Goal: Task Accomplishment & Management: Complete application form

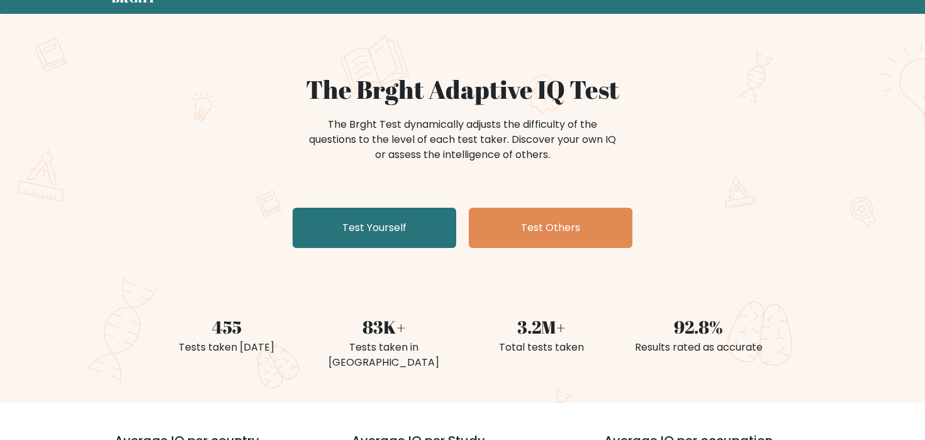
scroll to position [57, 0]
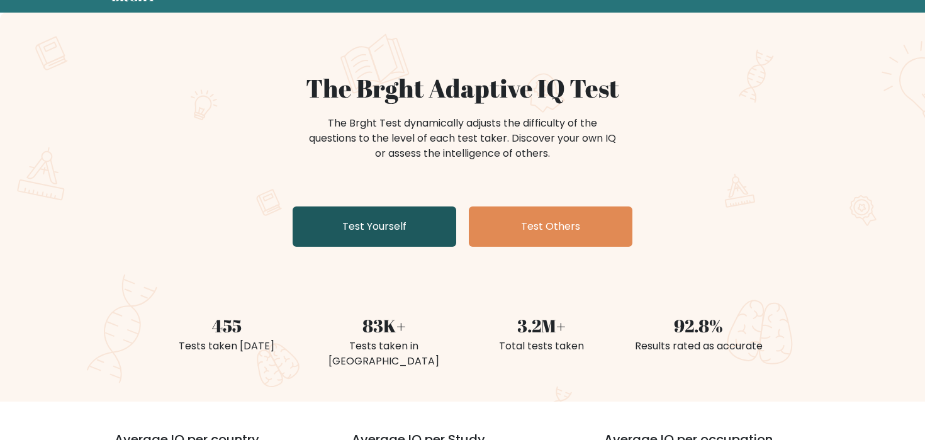
click at [409, 232] on link "Test Yourself" at bounding box center [374, 226] width 164 height 40
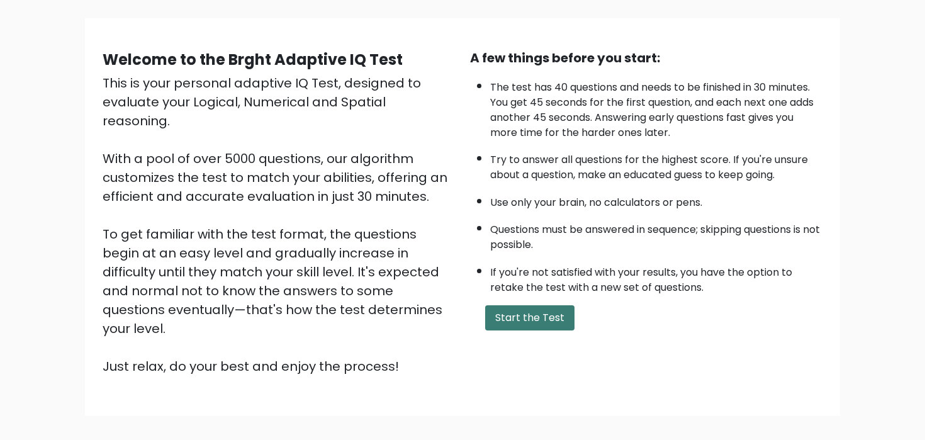
scroll to position [136, 0]
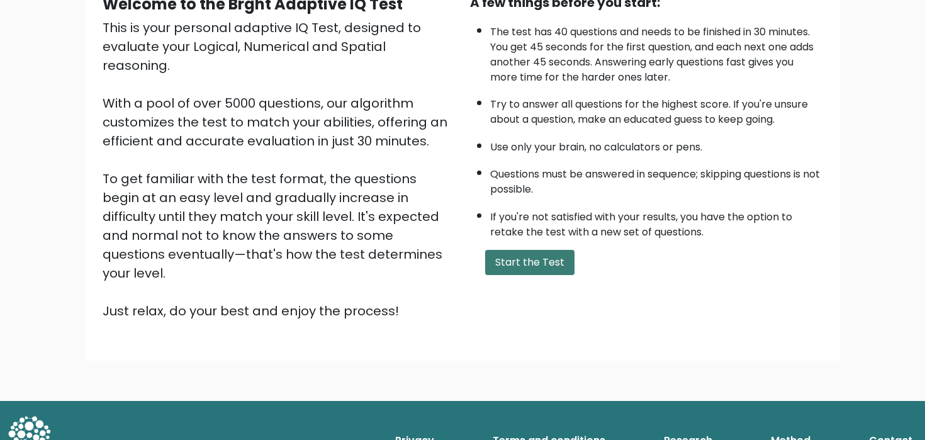
click at [539, 272] on button "Start the Test" at bounding box center [529, 262] width 89 height 25
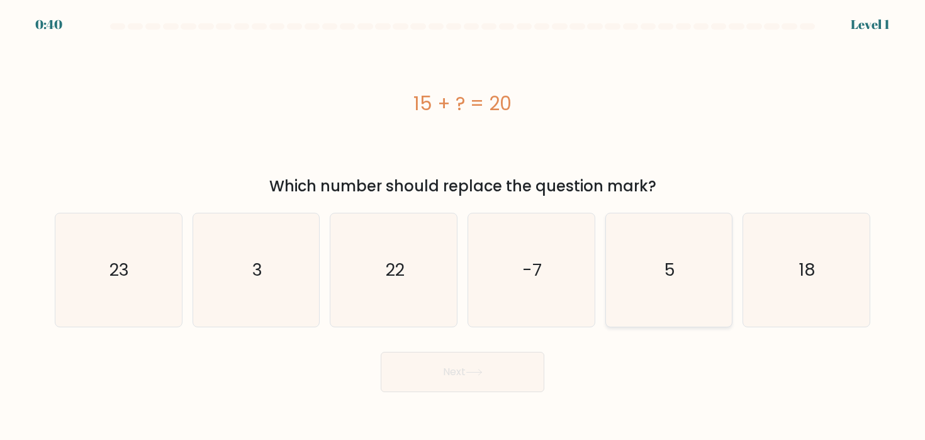
click at [687, 270] on icon "5" at bounding box center [668, 269] width 113 height 113
click at [463, 226] on input "e. 5" at bounding box center [462, 223] width 1 height 6
radio input "true"
click at [531, 362] on button "Next" at bounding box center [463, 372] width 164 height 40
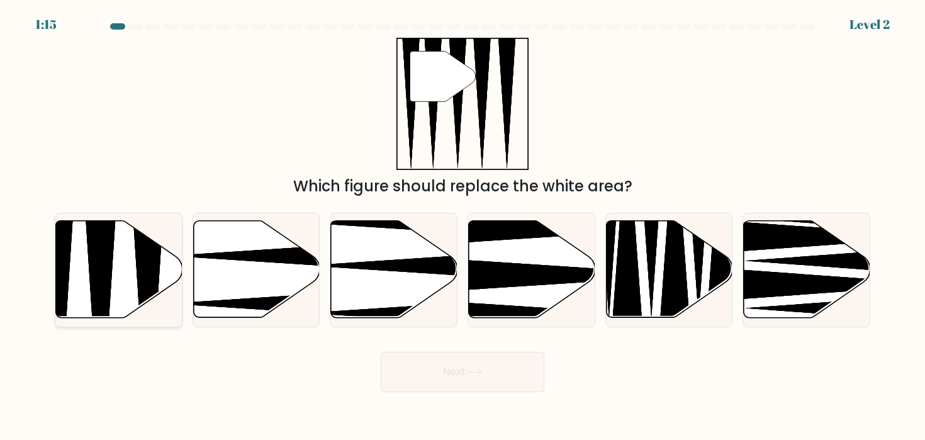
click at [126, 260] on icon at bounding box center [119, 269] width 126 height 97
click at [462, 226] on input "a." at bounding box center [462, 223] width 1 height 6
radio input "true"
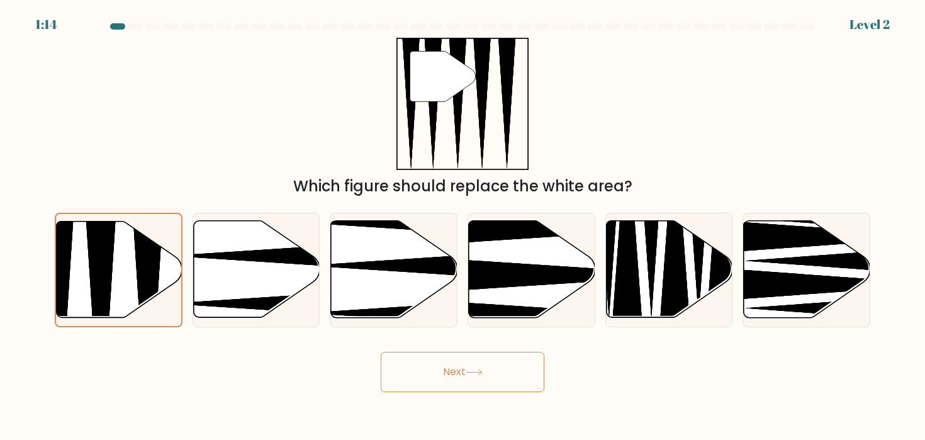
click at [423, 376] on button "Next" at bounding box center [463, 372] width 164 height 40
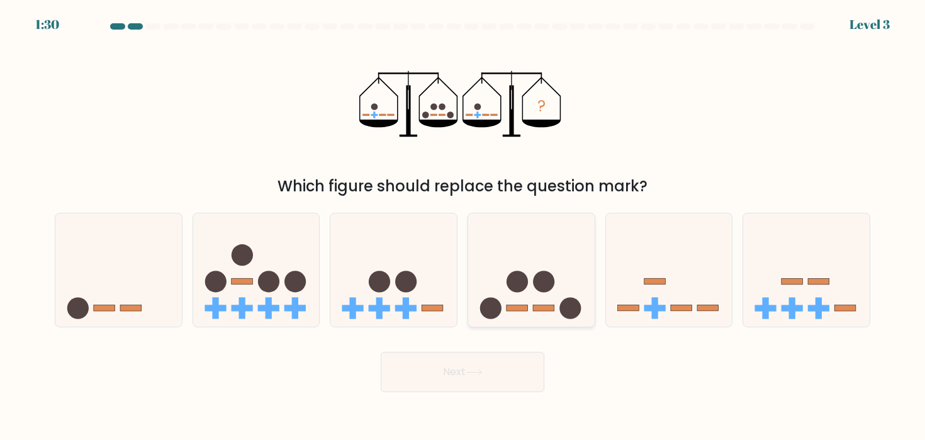
click at [522, 289] on circle at bounding box center [516, 280] width 21 height 21
click at [463, 226] on input "d." at bounding box center [462, 223] width 1 height 6
radio input "true"
click at [542, 133] on icon "?" at bounding box center [462, 104] width 206 height 132
click at [423, 296] on icon at bounding box center [393, 270] width 126 height 104
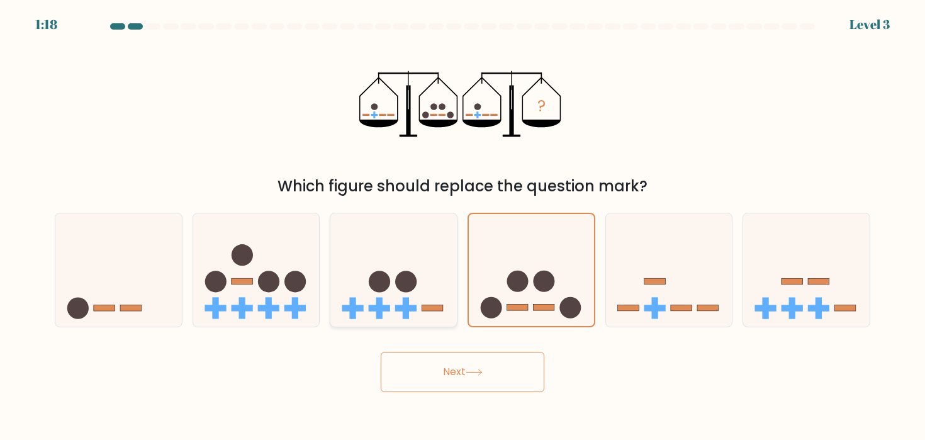
click at [462, 226] on input "c." at bounding box center [462, 223] width 1 height 6
radio input "true"
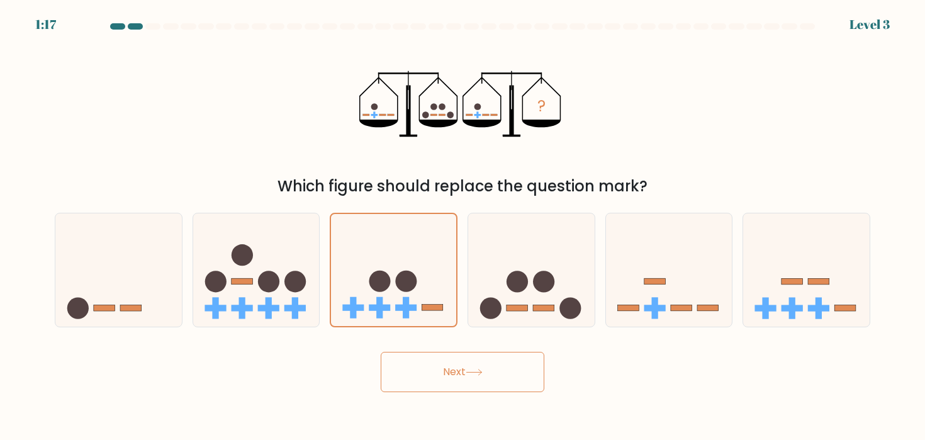
click at [447, 375] on button "Next" at bounding box center [463, 372] width 164 height 40
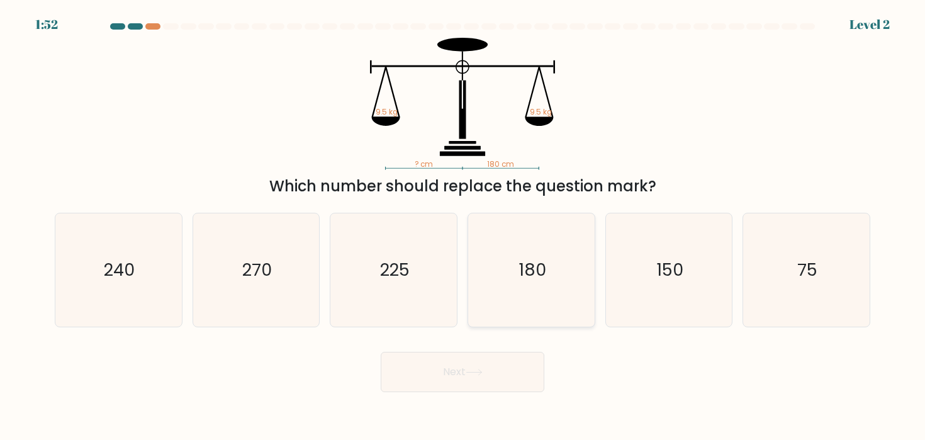
click at [519, 279] on text "180" at bounding box center [532, 269] width 28 height 23
click at [463, 226] on input "d. 180" at bounding box center [462, 223] width 1 height 6
radio input "true"
click at [474, 387] on button "Next" at bounding box center [463, 372] width 164 height 40
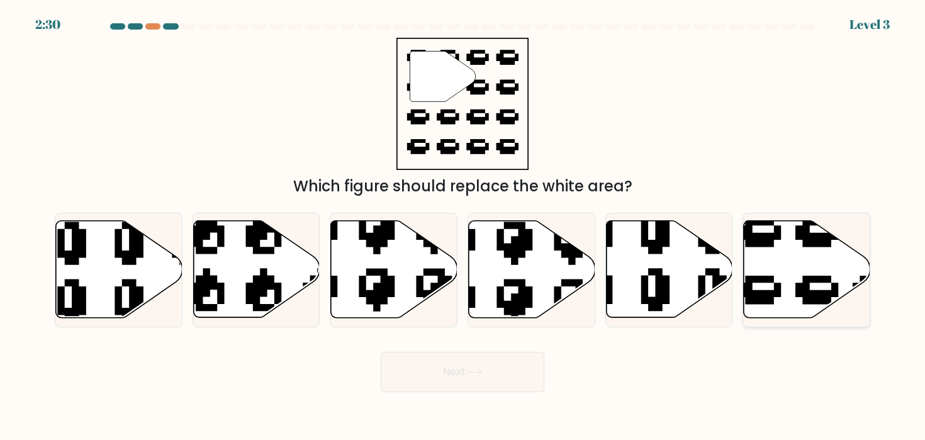
click at [804, 265] on icon at bounding box center [806, 269] width 126 height 97
click at [463, 226] on input "f." at bounding box center [462, 223] width 1 height 6
radio input "true"
click at [511, 365] on button "Next" at bounding box center [463, 372] width 164 height 40
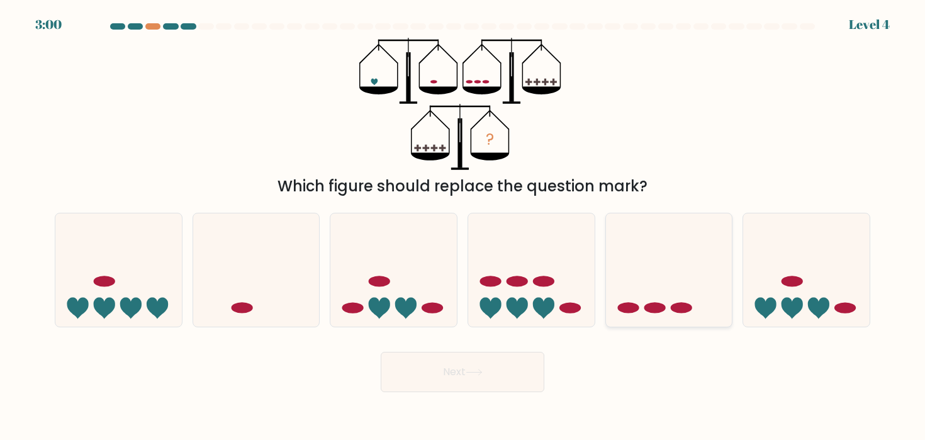
click at [667, 289] on icon at bounding box center [669, 270] width 126 height 104
click at [463, 226] on input "e." at bounding box center [462, 223] width 1 height 6
radio input "true"
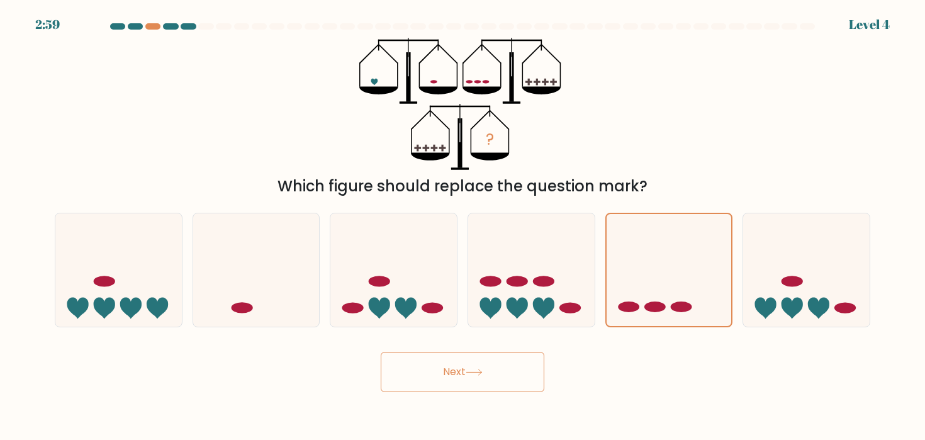
click at [503, 395] on body "2:59 Level 4" at bounding box center [462, 220] width 925 height 440
click at [506, 377] on button "Next" at bounding box center [463, 372] width 164 height 40
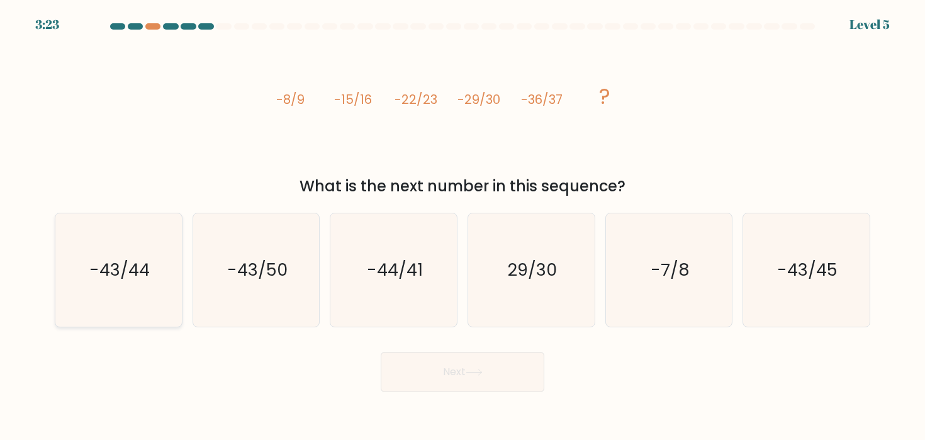
click at [120, 296] on icon "-43/44" at bounding box center [118, 269] width 113 height 113
click at [462, 226] on input "a. -43/44" at bounding box center [462, 223] width 1 height 6
radio input "true"
click at [496, 377] on button "Next" at bounding box center [463, 372] width 164 height 40
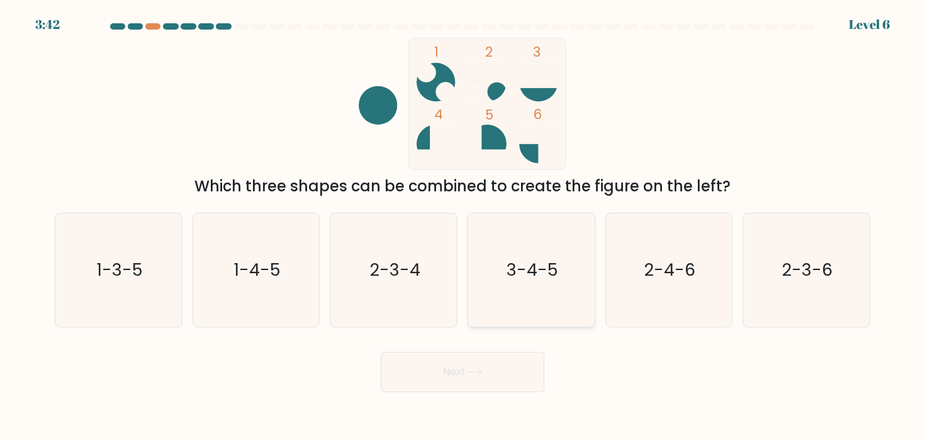
click at [561, 275] on icon "3-4-5" at bounding box center [530, 269] width 113 height 113
click at [463, 226] on input "d. 3-4-5" at bounding box center [462, 223] width 1 height 6
radio input "true"
click at [485, 379] on button "Next" at bounding box center [463, 372] width 164 height 40
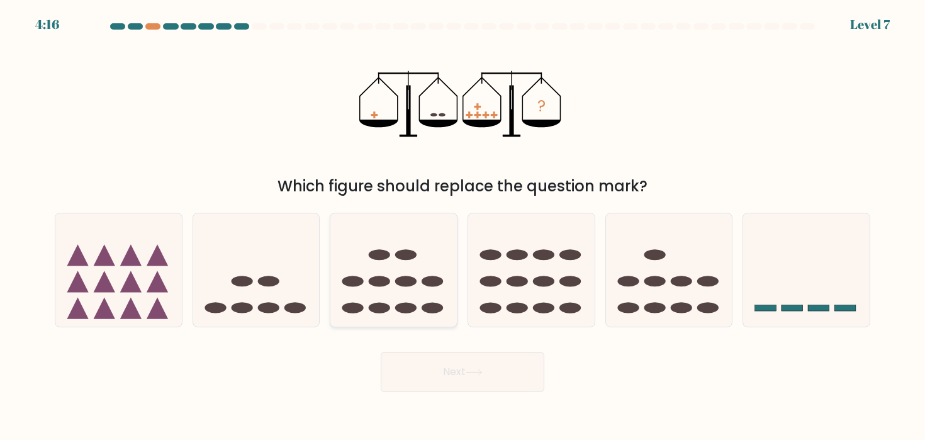
click at [367, 281] on icon at bounding box center [393, 270] width 126 height 104
click at [462, 226] on input "c." at bounding box center [462, 223] width 1 height 6
radio input "true"
click at [423, 372] on button "Next" at bounding box center [463, 372] width 164 height 40
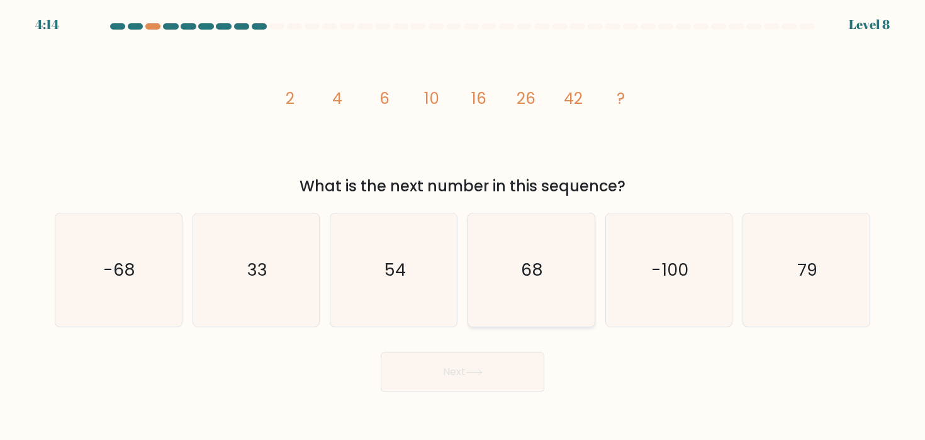
click at [506, 286] on icon "68" at bounding box center [530, 269] width 113 height 113
click at [463, 226] on input "d. 68" at bounding box center [462, 223] width 1 height 6
radio input "true"
click at [475, 377] on button "Next" at bounding box center [463, 372] width 164 height 40
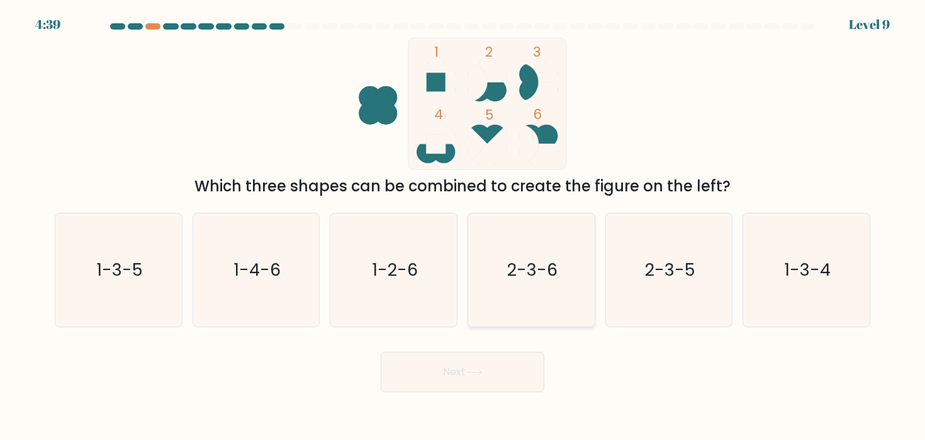
click at [576, 294] on icon "2-3-6" at bounding box center [530, 269] width 113 height 113
click at [463, 226] on input "d. 2-3-6" at bounding box center [462, 223] width 1 height 6
radio input "true"
click at [484, 384] on button "Next" at bounding box center [463, 372] width 164 height 40
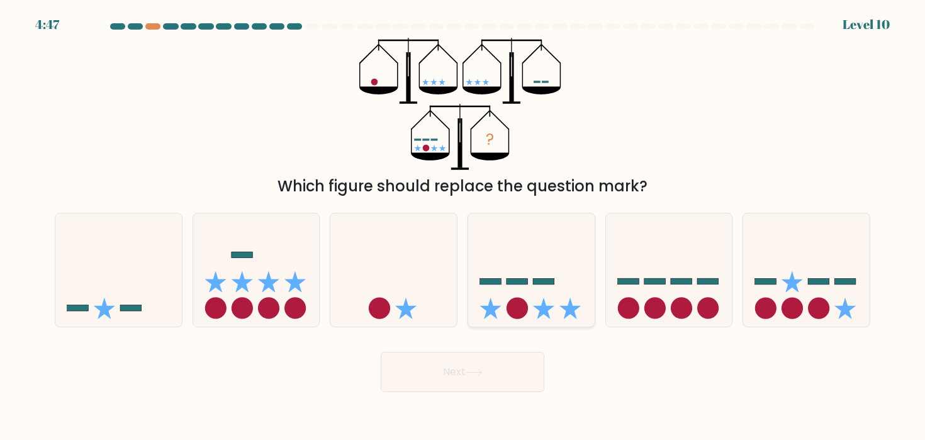
click at [547, 291] on icon at bounding box center [531, 270] width 126 height 104
click at [463, 226] on input "d." at bounding box center [462, 223] width 1 height 6
radio input "true"
click at [501, 374] on button "Next" at bounding box center [463, 372] width 164 height 40
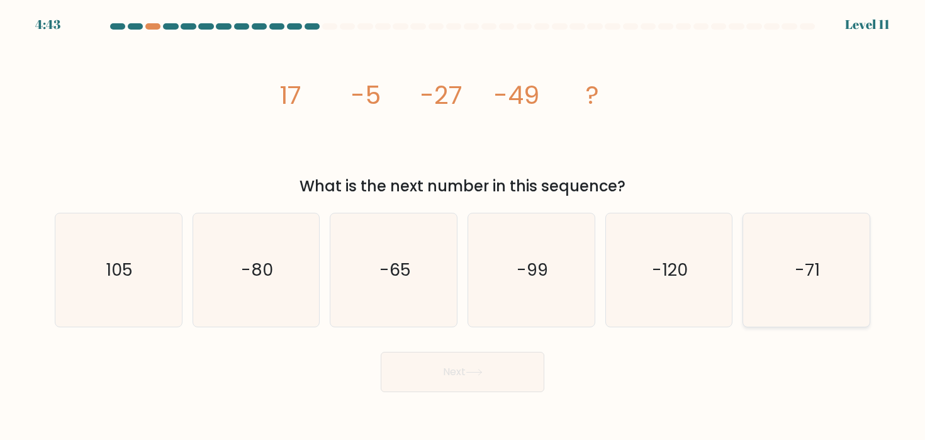
click at [767, 278] on icon "-71" at bounding box center [805, 269] width 113 height 113
click at [463, 226] on input "f. -71" at bounding box center [462, 223] width 1 height 6
radio input "true"
click at [484, 377] on button "Next" at bounding box center [463, 372] width 164 height 40
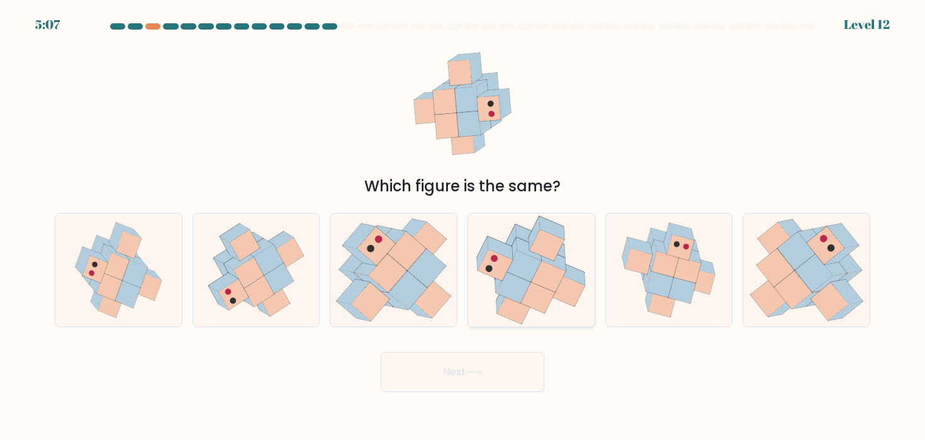
click at [551, 263] on icon at bounding box center [553, 258] width 25 height 23
click at [463, 226] on input "d." at bounding box center [462, 223] width 1 height 6
radio input "true"
click at [458, 364] on button "Next" at bounding box center [463, 372] width 164 height 40
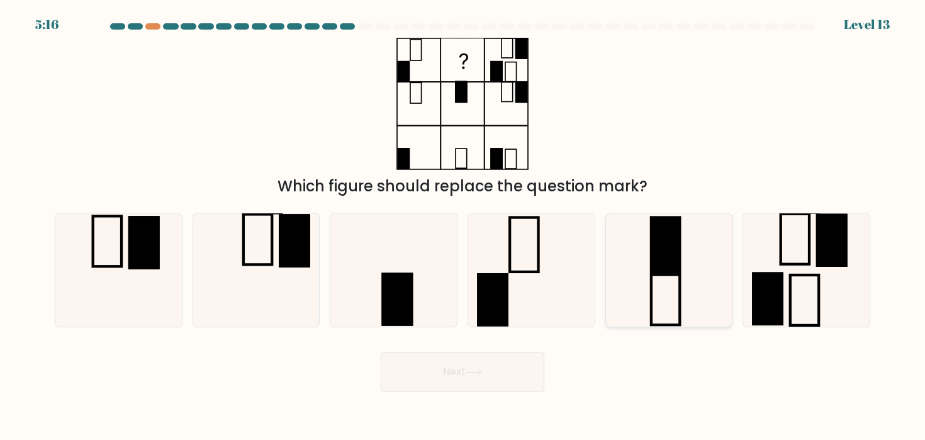
click at [651, 272] on rect at bounding box center [665, 244] width 28 height 55
click at [463, 226] on input "e." at bounding box center [462, 223] width 1 height 6
radio input "true"
click at [508, 376] on button "Next" at bounding box center [463, 372] width 164 height 40
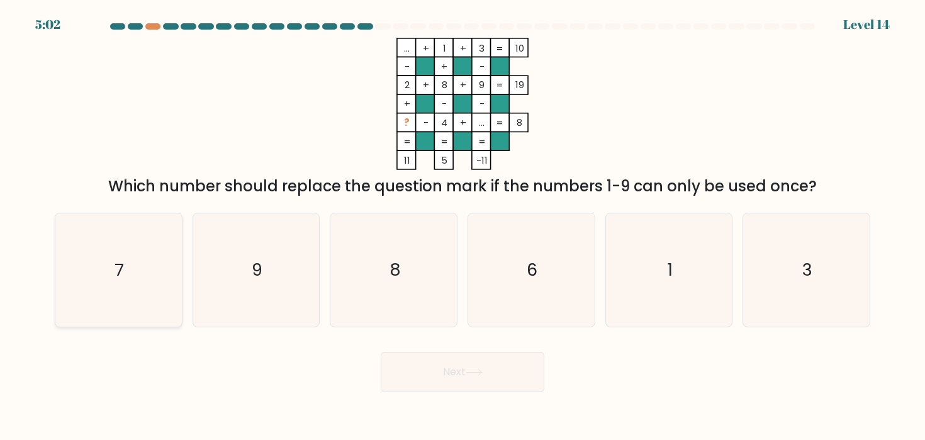
click at [101, 277] on icon "7" at bounding box center [118, 269] width 113 height 113
click at [462, 226] on input "a. 7" at bounding box center [462, 223] width 1 height 6
radio input "true"
click at [397, 388] on button "Next" at bounding box center [463, 372] width 164 height 40
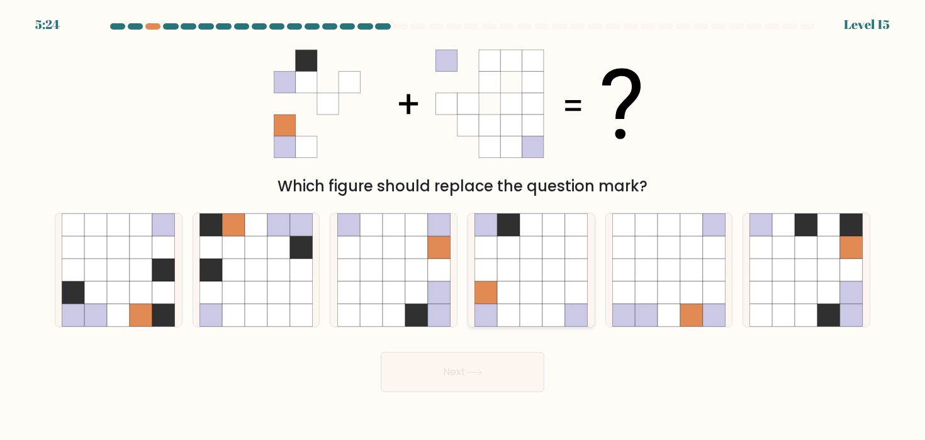
click at [544, 281] on icon at bounding box center [553, 292] width 23 height 23
click at [463, 226] on input "d." at bounding box center [462, 223] width 1 height 6
radio input "true"
click at [504, 384] on button "Next" at bounding box center [463, 372] width 164 height 40
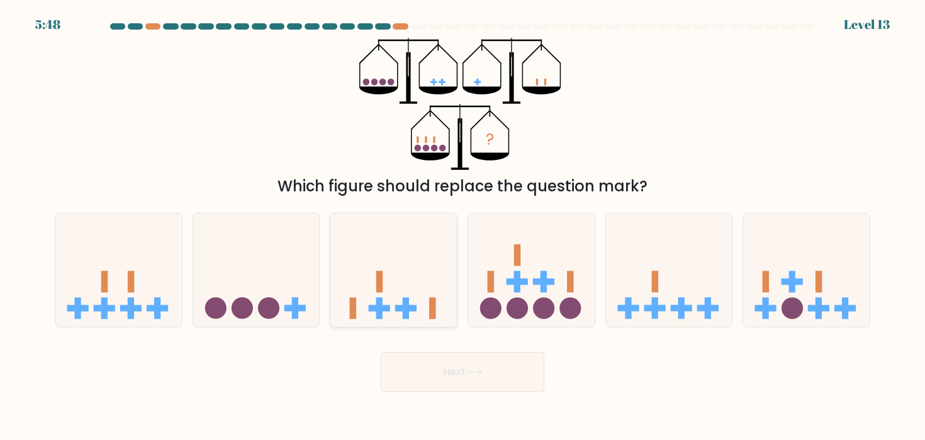
click at [397, 267] on icon at bounding box center [393, 270] width 126 height 104
click at [462, 226] on input "c." at bounding box center [462, 223] width 1 height 6
radio input "true"
click at [448, 375] on button "Next" at bounding box center [463, 372] width 164 height 40
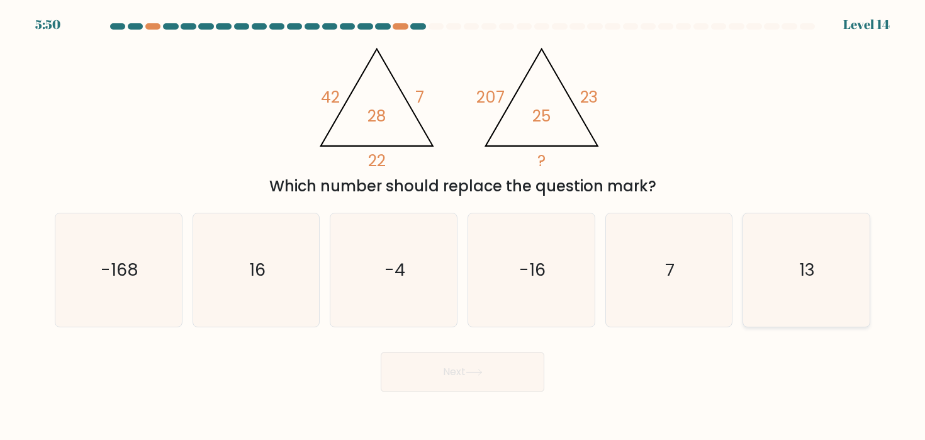
click at [840, 243] on icon "13" at bounding box center [805, 269] width 113 height 113
click at [463, 226] on input "f. 13" at bounding box center [462, 223] width 1 height 6
radio input "true"
click at [531, 368] on button "Next" at bounding box center [463, 372] width 164 height 40
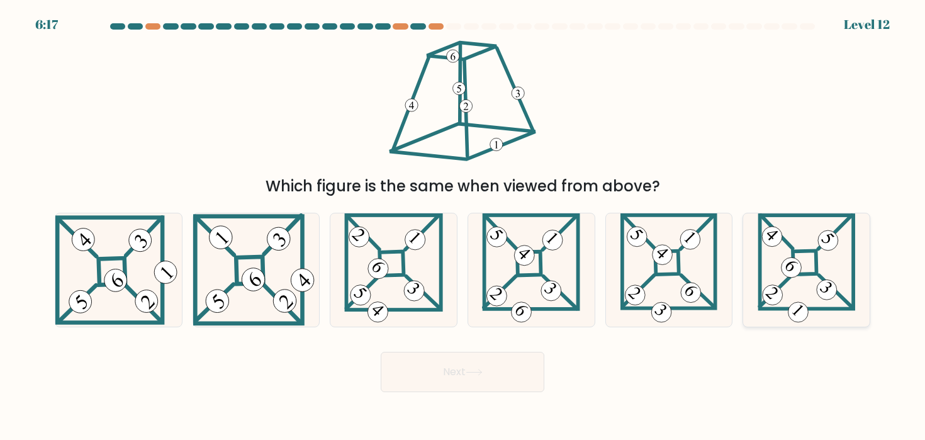
click at [822, 239] on 870 at bounding box center [827, 240] width 28 height 28
click at [463, 226] on input "f." at bounding box center [462, 223] width 1 height 6
radio input "true"
click at [511, 360] on button "Next" at bounding box center [463, 372] width 164 height 40
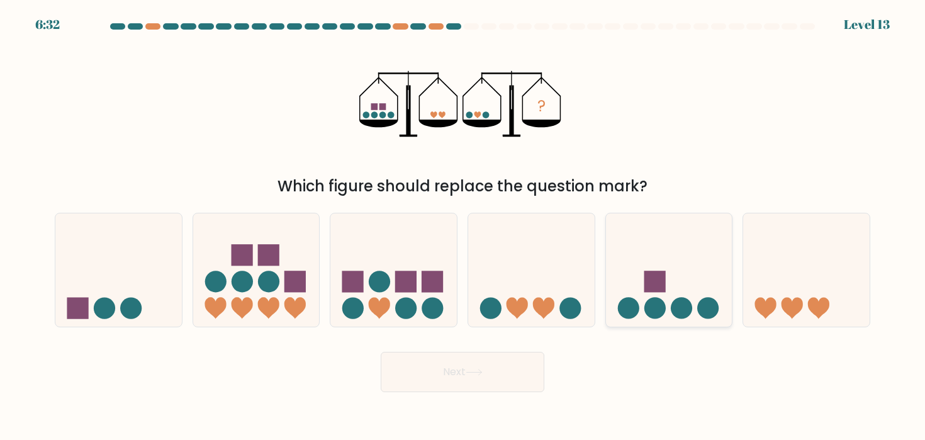
click at [661, 260] on icon at bounding box center [669, 270] width 126 height 104
click at [463, 226] on input "e." at bounding box center [462, 223] width 1 height 6
radio input "true"
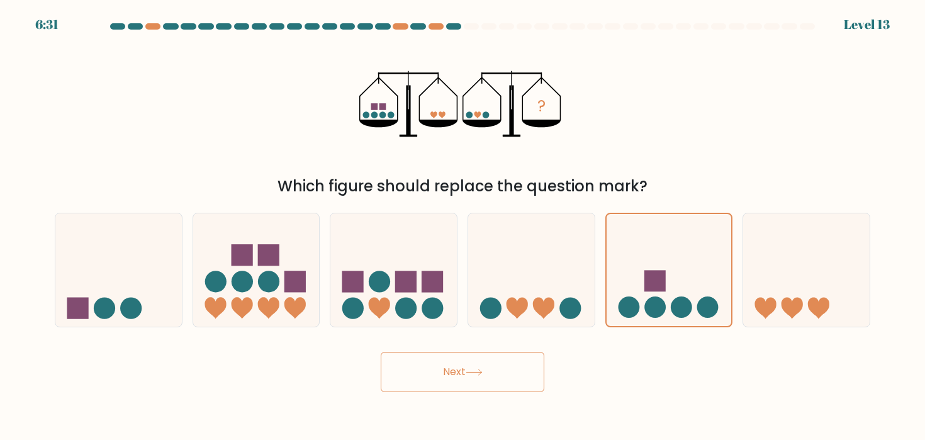
click at [519, 363] on button "Next" at bounding box center [463, 372] width 164 height 40
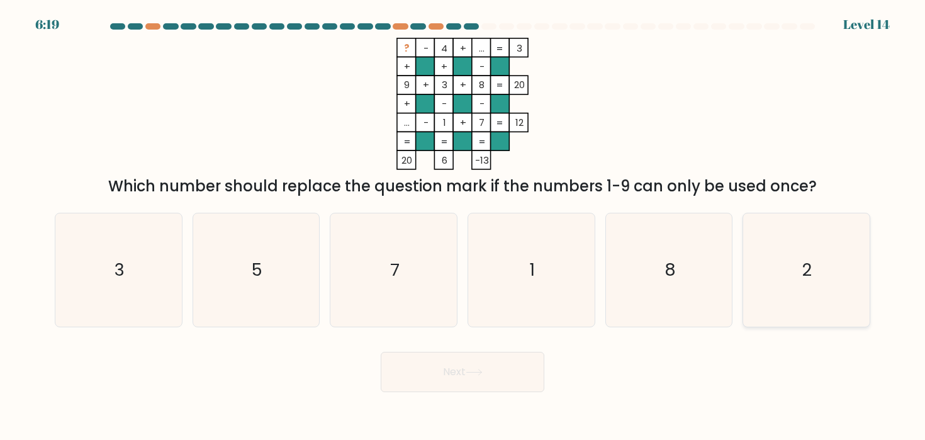
click at [765, 252] on icon "2" at bounding box center [805, 269] width 113 height 113
click at [463, 226] on input "f. 2" at bounding box center [462, 223] width 1 height 6
radio input "true"
click at [496, 367] on button "Next" at bounding box center [463, 372] width 164 height 40
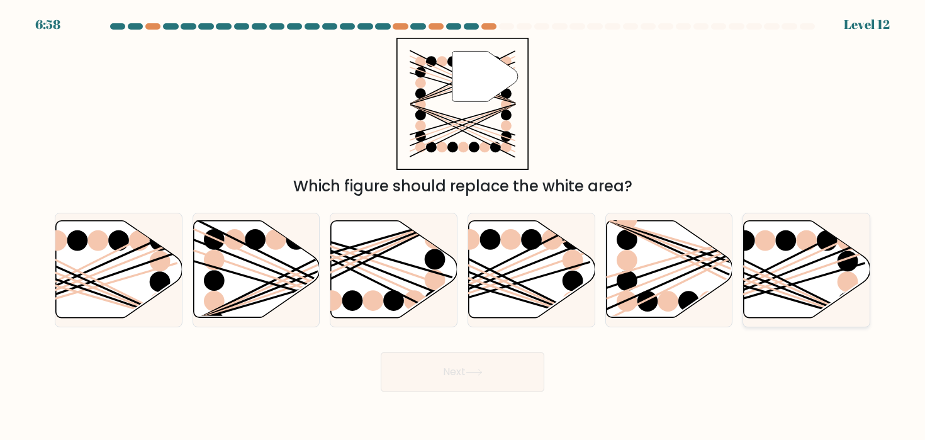
click at [796, 268] on line at bounding box center [764, 282] width 202 height 80
click at [463, 226] on input "f." at bounding box center [462, 223] width 1 height 6
radio input "true"
click at [513, 371] on button "Next" at bounding box center [463, 372] width 164 height 40
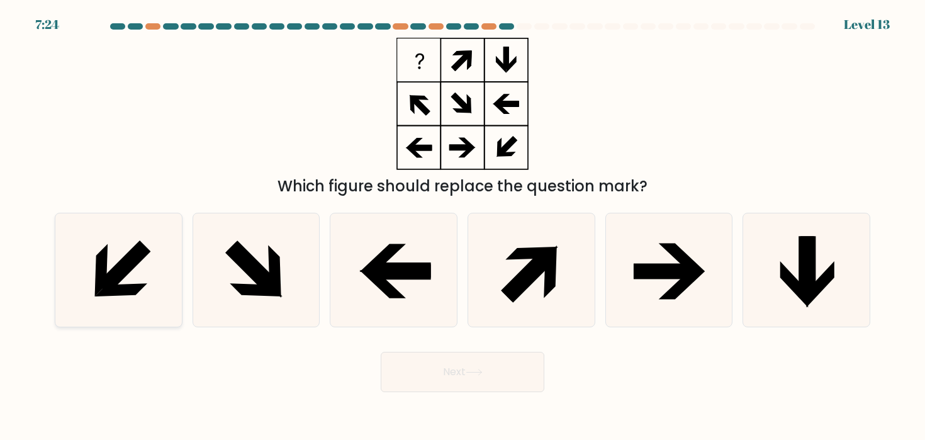
click at [116, 252] on icon at bounding box center [118, 269] width 113 height 113
click at [462, 226] on input "a." at bounding box center [462, 223] width 1 height 6
radio input "true"
click at [456, 389] on button "Next" at bounding box center [463, 372] width 164 height 40
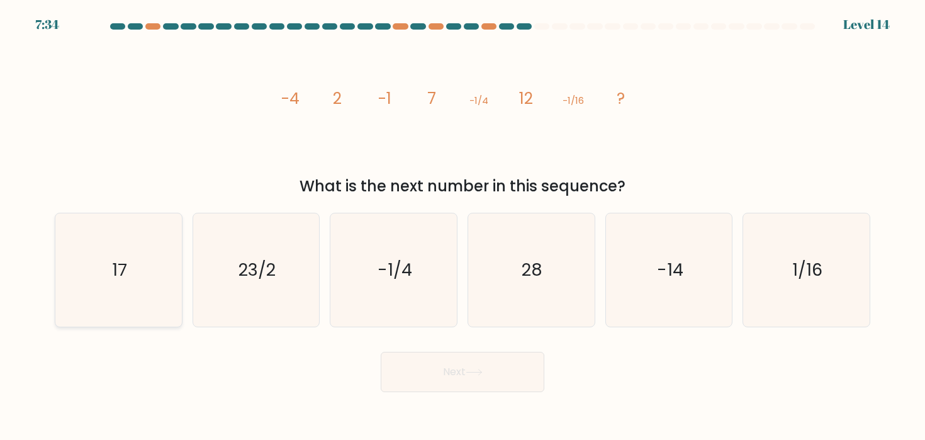
click at [109, 260] on icon "17" at bounding box center [118, 269] width 113 height 113
click at [462, 226] on input "a. 17" at bounding box center [462, 223] width 1 height 6
radio input "true"
click at [509, 383] on button "Next" at bounding box center [463, 372] width 164 height 40
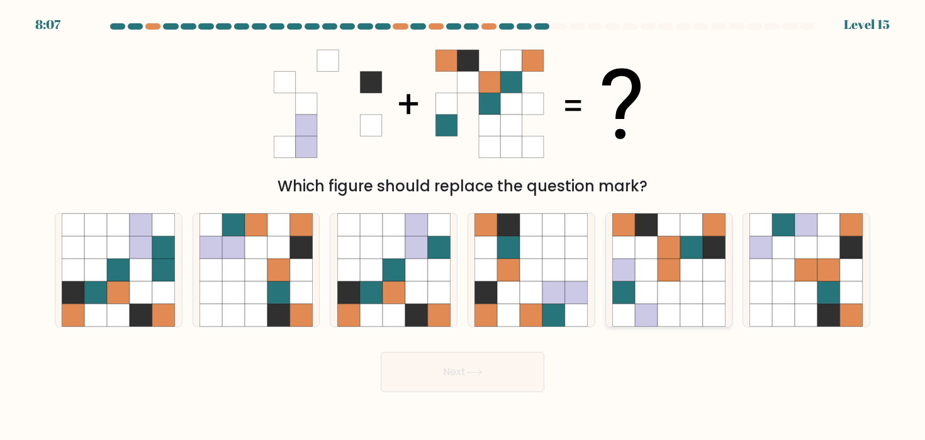
click at [692, 254] on icon at bounding box center [691, 247] width 23 height 23
click at [463, 226] on input "e." at bounding box center [462, 223] width 1 height 6
radio input "true"
click at [497, 387] on button "Next" at bounding box center [463, 372] width 164 height 40
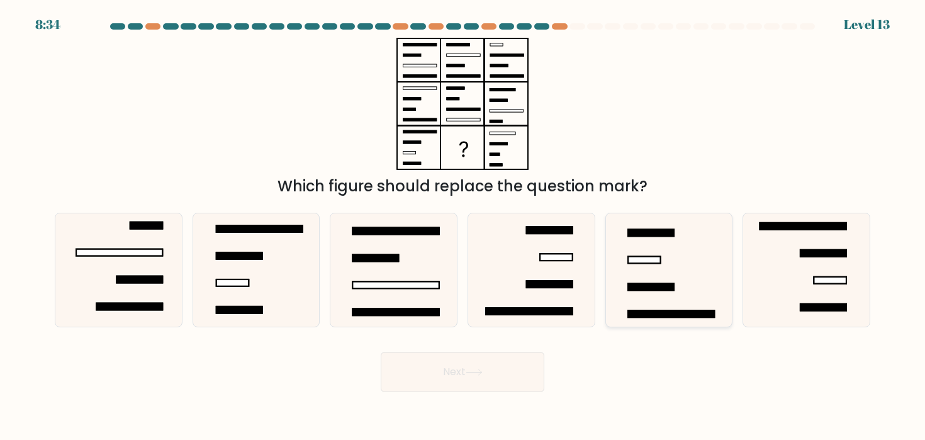
click at [645, 267] on icon at bounding box center [668, 269] width 113 height 113
click at [463, 226] on input "e." at bounding box center [462, 223] width 1 height 6
radio input "true"
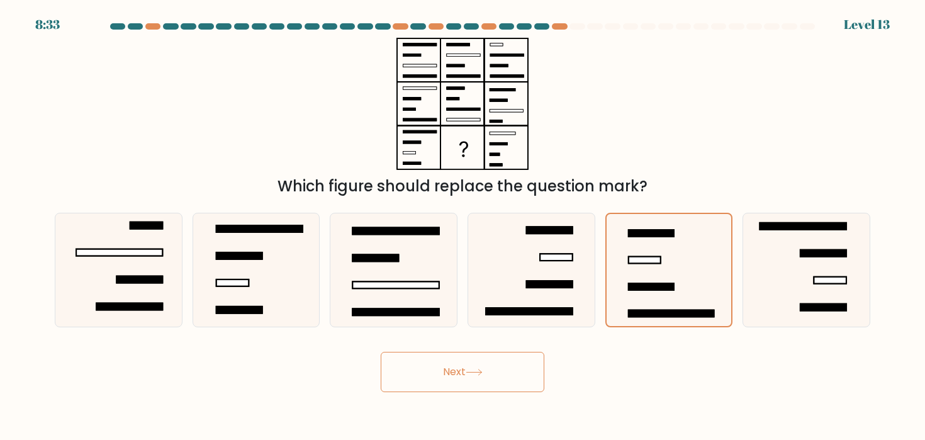
click at [486, 369] on button "Next" at bounding box center [463, 372] width 164 height 40
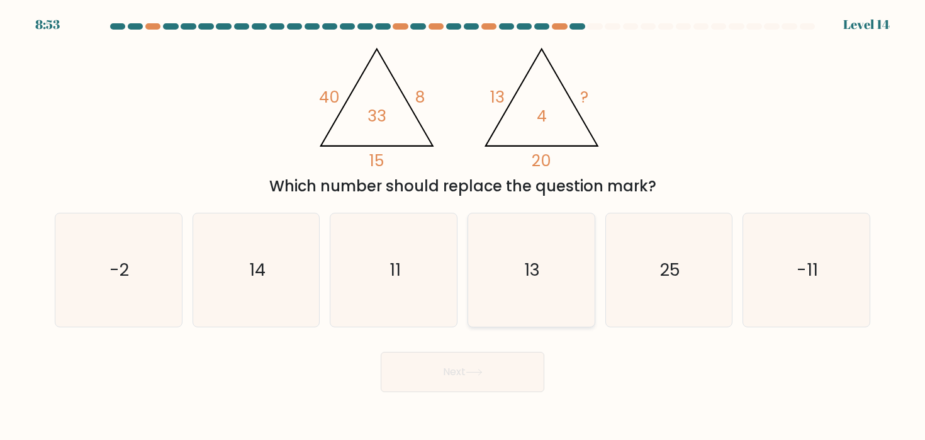
click at [542, 273] on icon "13" at bounding box center [530, 269] width 113 height 113
click at [463, 226] on input "d. 13" at bounding box center [462, 223] width 1 height 6
radio input "true"
click at [494, 384] on button "Next" at bounding box center [463, 372] width 164 height 40
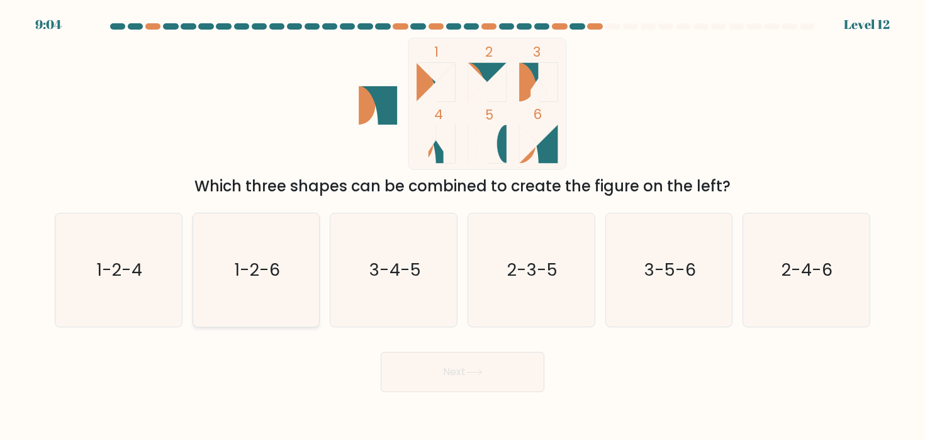
click at [291, 264] on icon "1-2-6" at bounding box center [255, 269] width 113 height 113
click at [462, 226] on input "b. 1-2-6" at bounding box center [462, 223] width 1 height 6
radio input "true"
click at [452, 390] on button "Next" at bounding box center [463, 372] width 164 height 40
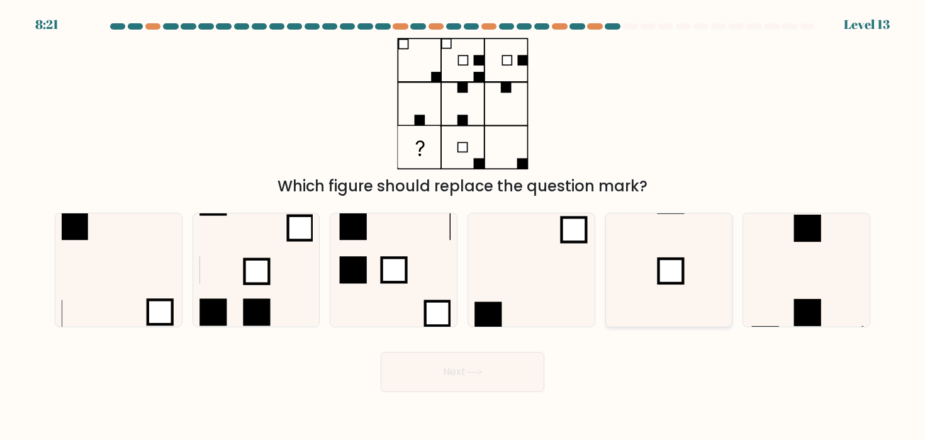
click at [645, 258] on icon at bounding box center [668, 269] width 113 height 113
click at [463, 226] on input "e." at bounding box center [462, 223] width 1 height 6
radio input "true"
click at [491, 361] on button "Next" at bounding box center [463, 372] width 164 height 40
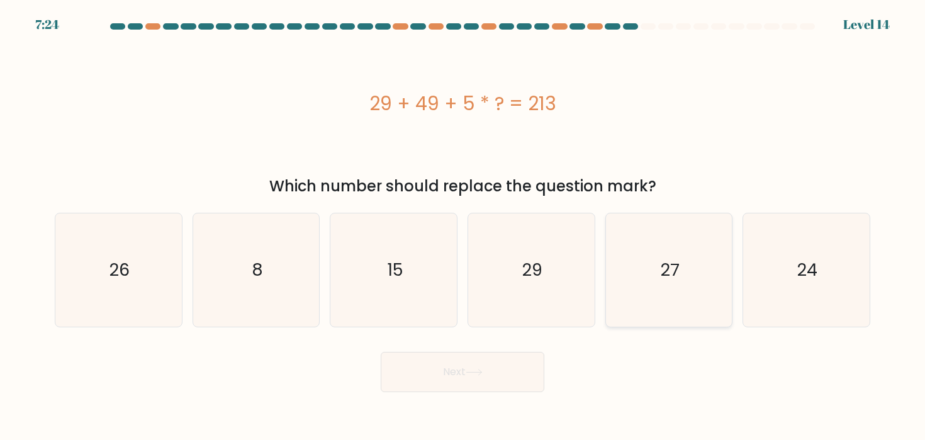
click at [679, 260] on icon "27" at bounding box center [668, 269] width 113 height 113
click at [463, 226] on input "e. 27" at bounding box center [462, 223] width 1 height 6
radio input "true"
click at [476, 369] on icon at bounding box center [473, 372] width 17 height 7
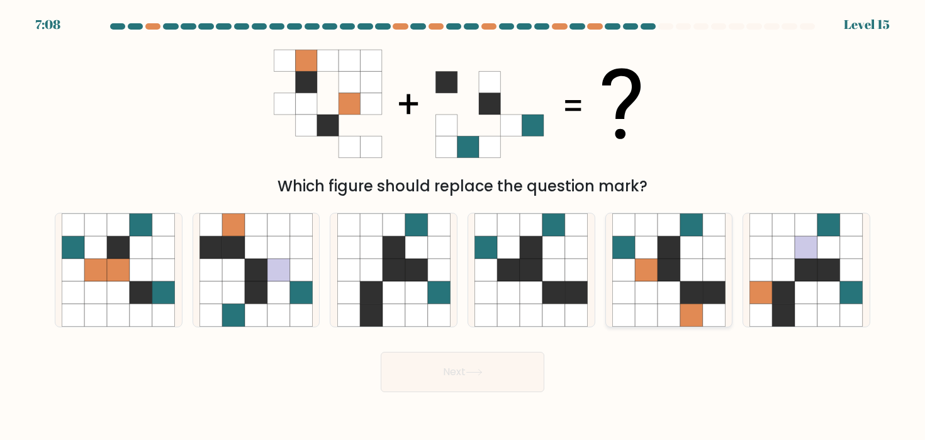
click at [672, 281] on icon at bounding box center [668, 269] width 23 height 23
click at [463, 226] on input "e." at bounding box center [462, 223] width 1 height 6
radio input "true"
click at [516, 379] on button "Next" at bounding box center [463, 372] width 164 height 40
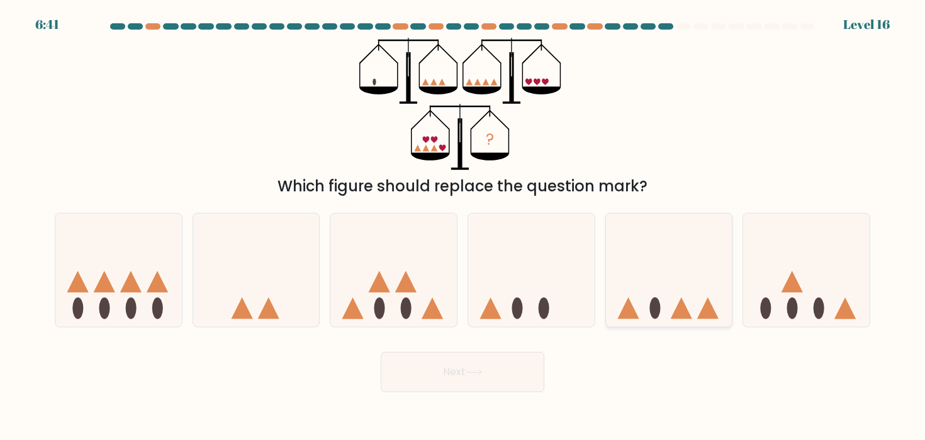
click at [644, 275] on icon at bounding box center [669, 270] width 126 height 104
click at [463, 226] on input "e." at bounding box center [462, 223] width 1 height 6
radio input "true"
click at [486, 383] on button "Next" at bounding box center [463, 372] width 164 height 40
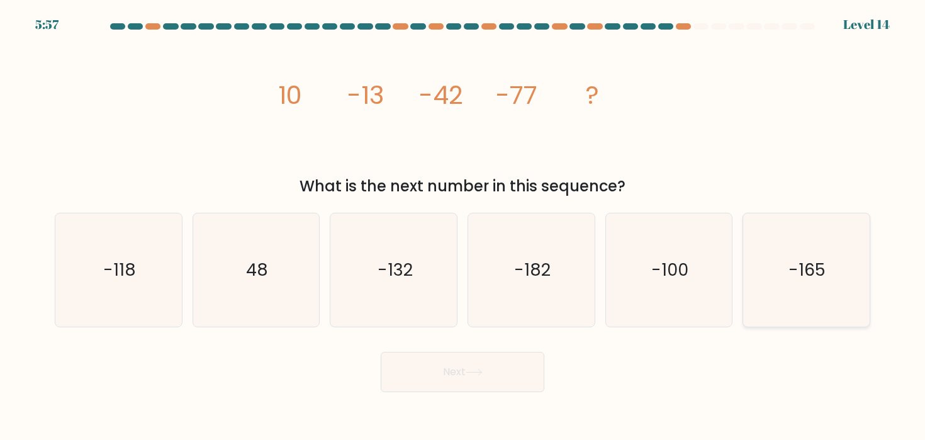
click at [772, 269] on icon "-165" at bounding box center [805, 269] width 113 height 113
click at [463, 226] on input "f. -165" at bounding box center [462, 223] width 1 height 6
radio input "true"
click at [477, 375] on button "Next" at bounding box center [463, 372] width 164 height 40
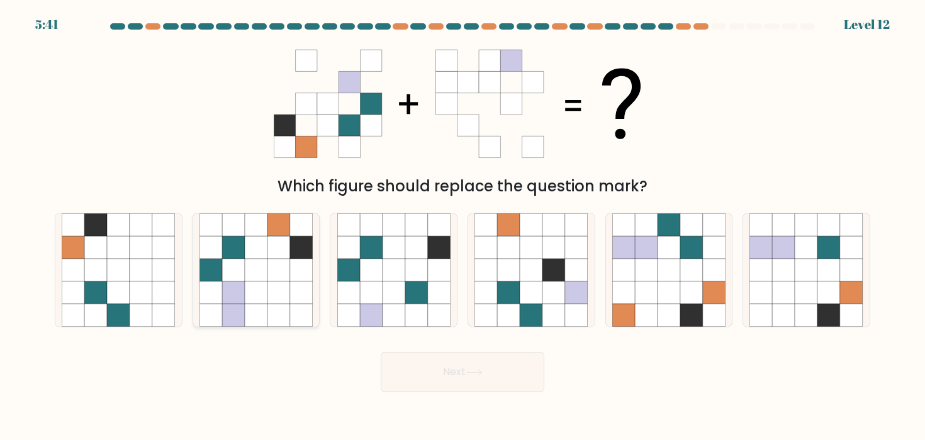
click at [269, 275] on icon at bounding box center [278, 269] width 23 height 23
click at [462, 226] on input "b." at bounding box center [462, 223] width 1 height 6
radio input "true"
click at [492, 384] on button "Next" at bounding box center [463, 372] width 164 height 40
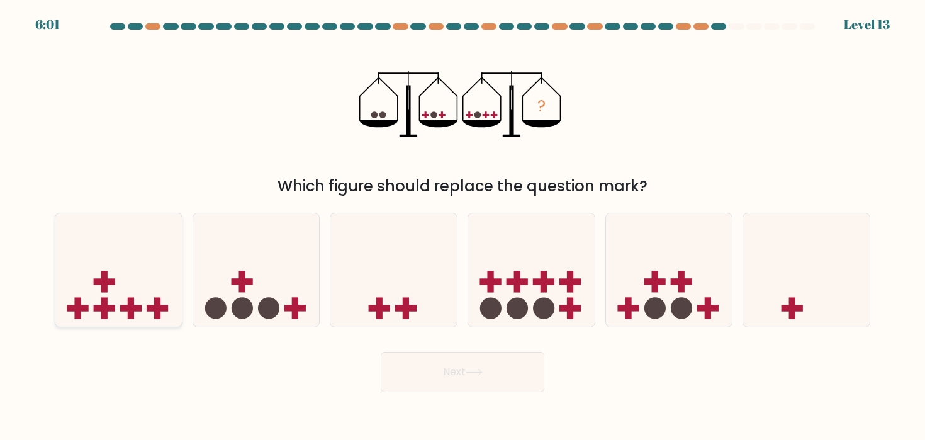
click at [102, 275] on rect at bounding box center [104, 280] width 6 height 21
click at [462, 226] on input "a." at bounding box center [462, 223] width 1 height 6
radio input "true"
click at [507, 370] on button "Next" at bounding box center [463, 372] width 164 height 40
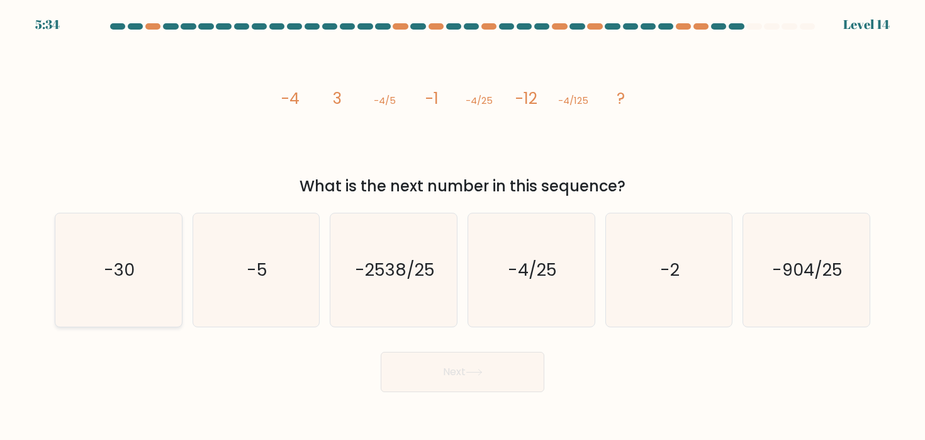
click at [111, 266] on text "-30" at bounding box center [119, 269] width 31 height 23
click at [462, 226] on input "a. -30" at bounding box center [462, 223] width 1 height 6
radio input "true"
click at [489, 366] on button "Next" at bounding box center [463, 372] width 164 height 40
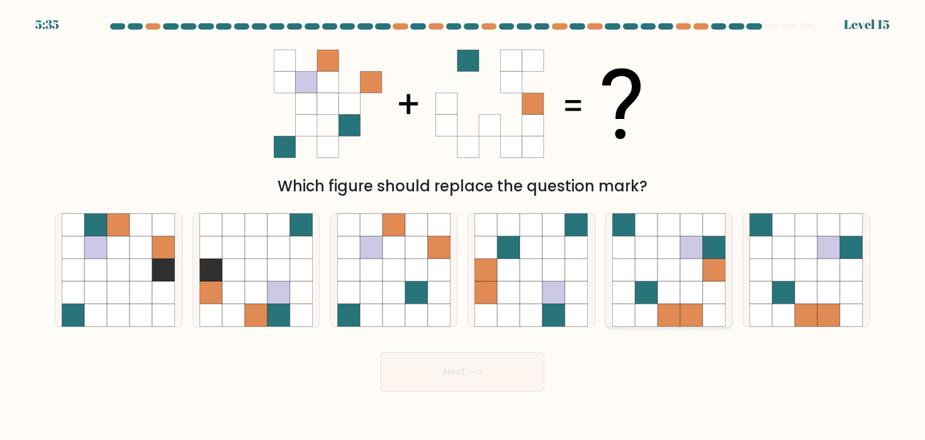
click at [672, 272] on icon at bounding box center [668, 269] width 23 height 23
click at [463, 226] on input "e." at bounding box center [462, 223] width 1 height 6
radio input "true"
click at [469, 372] on icon at bounding box center [473, 372] width 15 height 6
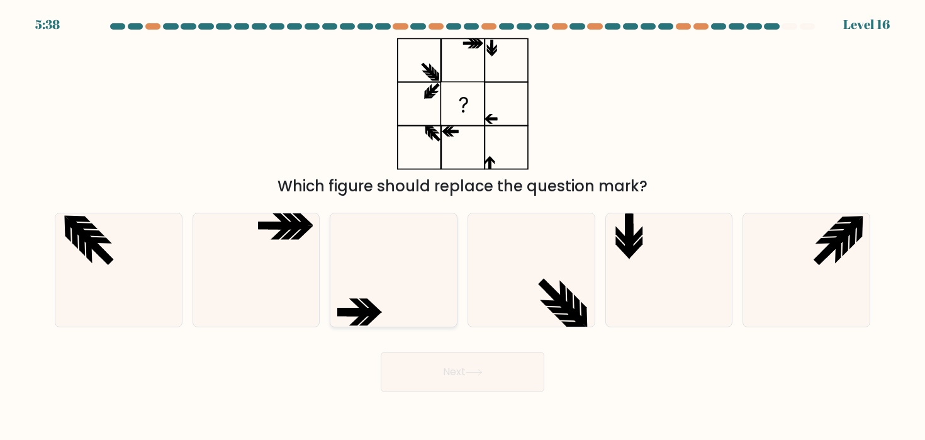
click at [384, 233] on icon at bounding box center [393, 269] width 113 height 113
click at [462, 226] on input "c." at bounding box center [462, 223] width 1 height 6
radio input "true"
click at [472, 370] on icon at bounding box center [473, 372] width 17 height 7
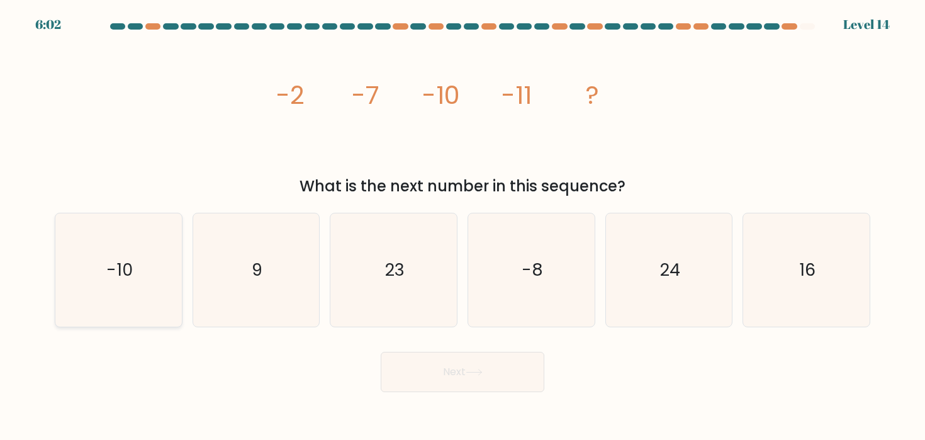
click at [96, 261] on icon "-10" at bounding box center [118, 269] width 113 height 113
click at [462, 226] on input "a. -10" at bounding box center [462, 223] width 1 height 6
radio input "true"
click at [476, 369] on icon at bounding box center [473, 372] width 17 height 7
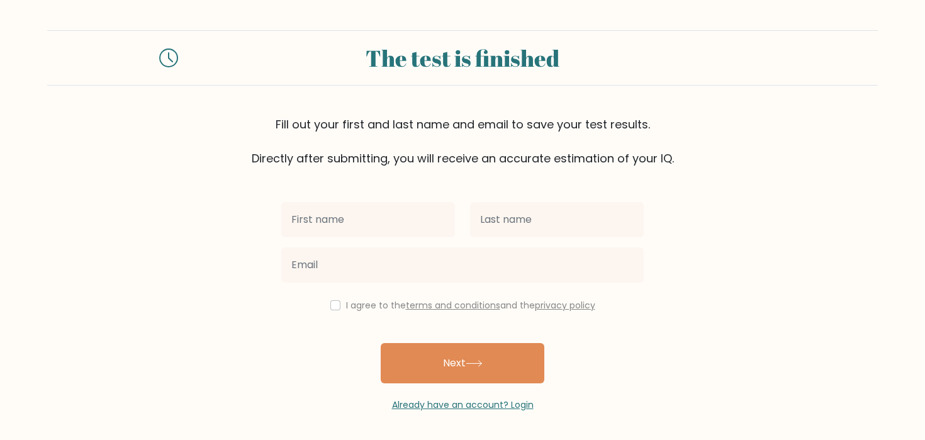
scroll to position [2, 0]
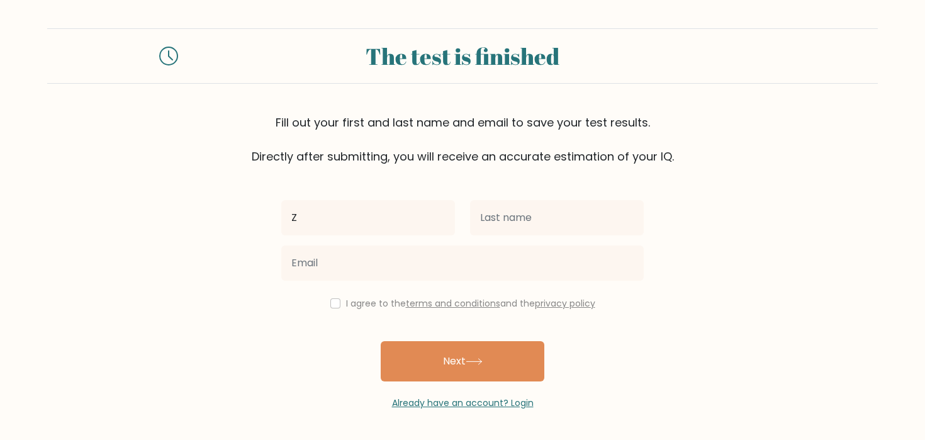
type input "Z"
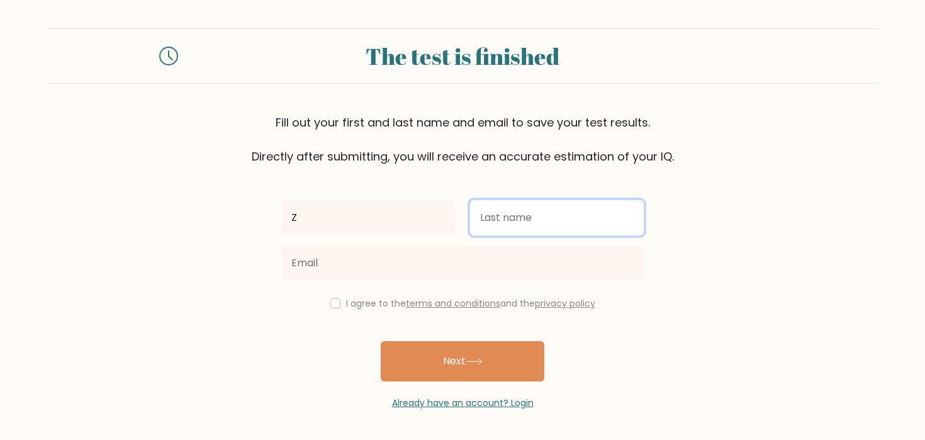
click at [486, 221] on input "text" at bounding box center [557, 217] width 174 height 35
type input "K"
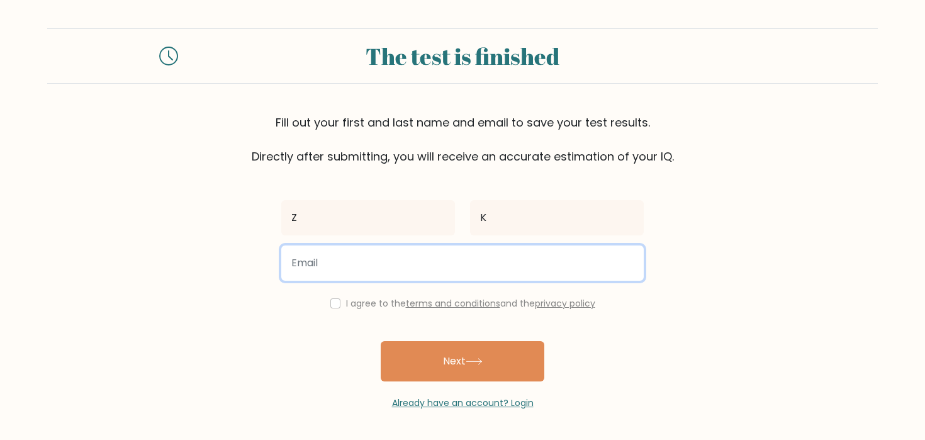
click at [397, 264] on input "email" at bounding box center [462, 262] width 362 height 35
type input "zeriiika@gmail.com"
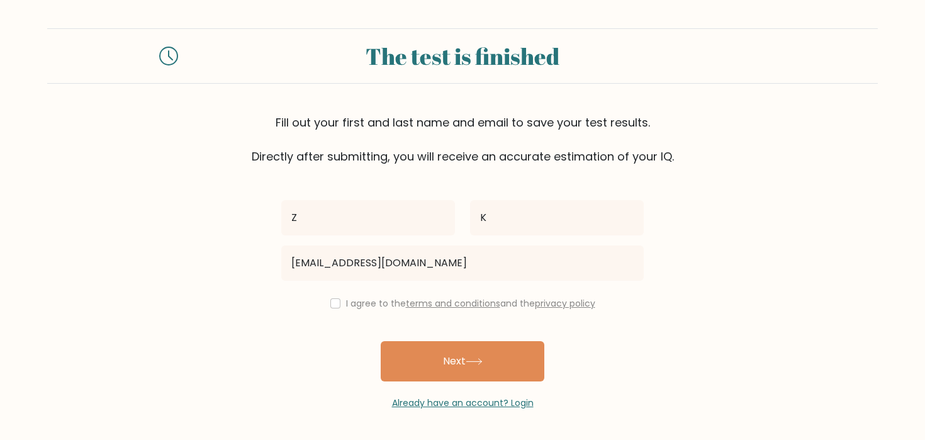
click at [335, 297] on div "I agree to the terms and conditions and the privacy policy" at bounding box center [462, 303] width 377 height 15
click at [333, 304] on input "checkbox" at bounding box center [335, 303] width 10 height 10
checkbox input "true"
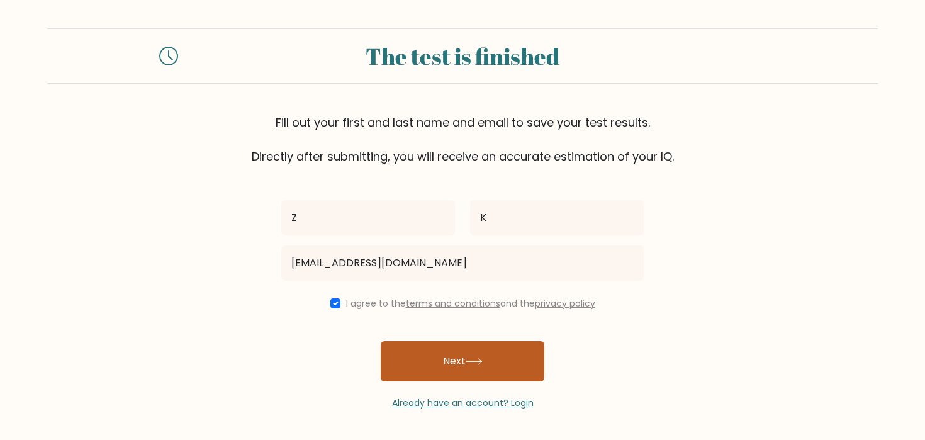
click at [447, 353] on button "Next" at bounding box center [463, 361] width 164 height 40
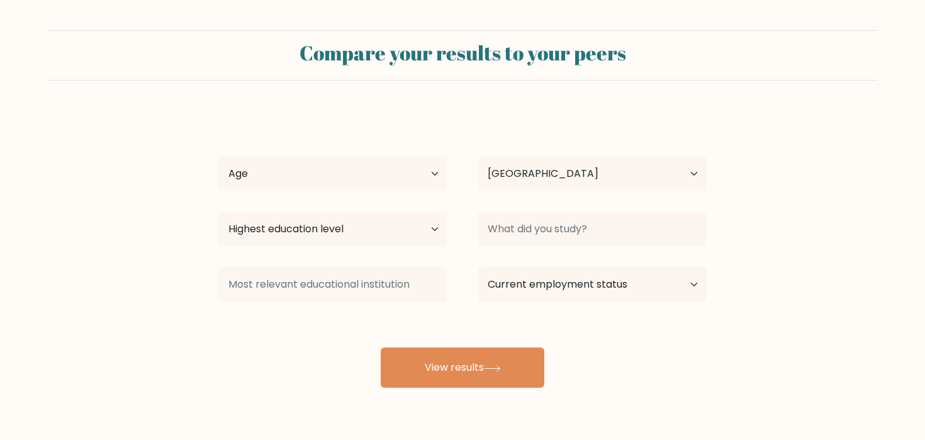
select select "GB"
click at [420, 174] on select "Age Under [DEMOGRAPHIC_DATA] [DEMOGRAPHIC_DATA] [DEMOGRAPHIC_DATA] [DEMOGRAPHIC…" at bounding box center [332, 173] width 229 height 35
select select "18_24"
click at [375, 232] on select "Highest education level No schooling Primary Lower Secondary Upper Secondary Oc…" at bounding box center [332, 228] width 229 height 35
select select "bachelors_degree"
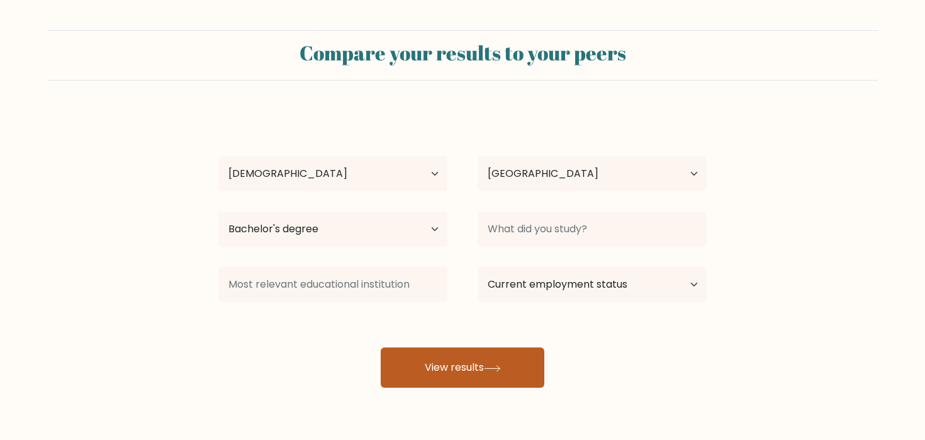
click at [492, 368] on icon at bounding box center [491, 368] width 15 height 6
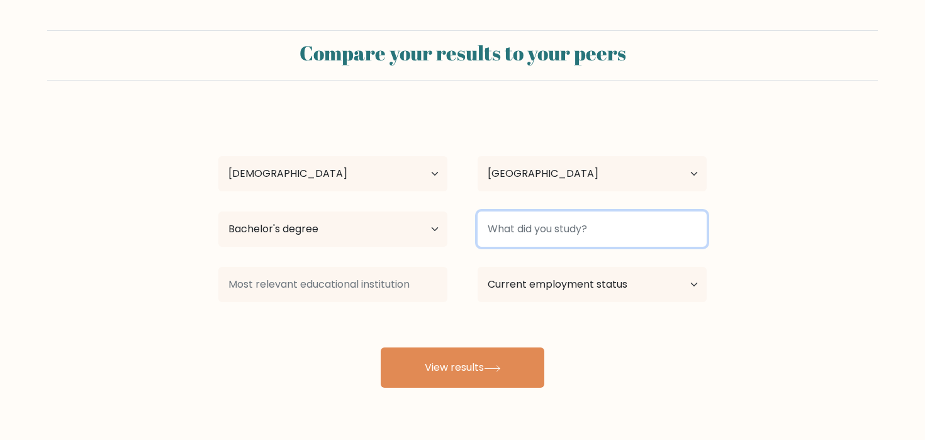
click at [559, 243] on input at bounding box center [591, 228] width 229 height 35
type input "bm"
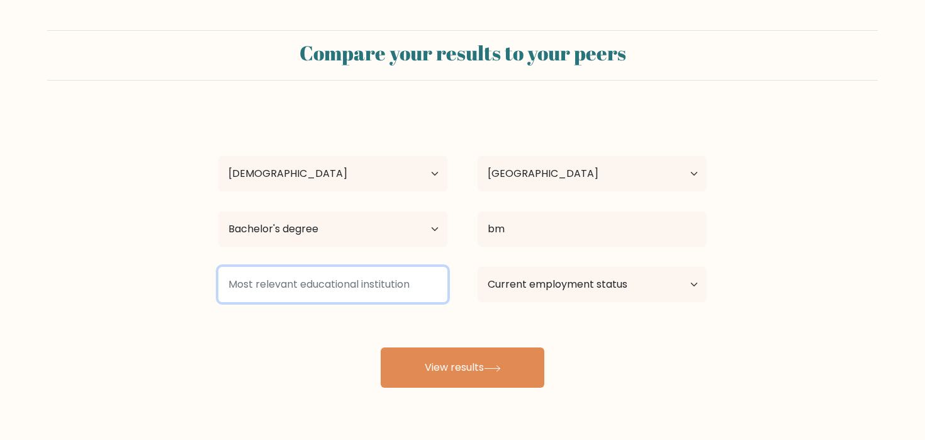
click at [333, 298] on input at bounding box center [332, 284] width 229 height 35
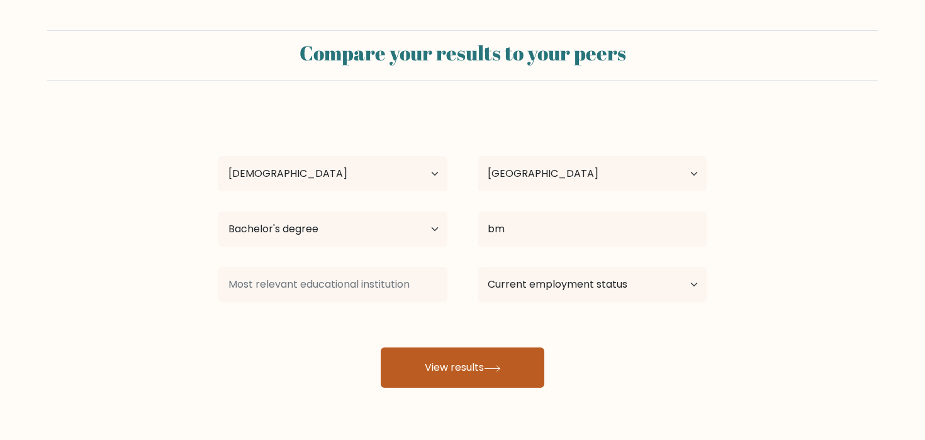
click at [494, 355] on button "View results" at bounding box center [463, 367] width 164 height 40
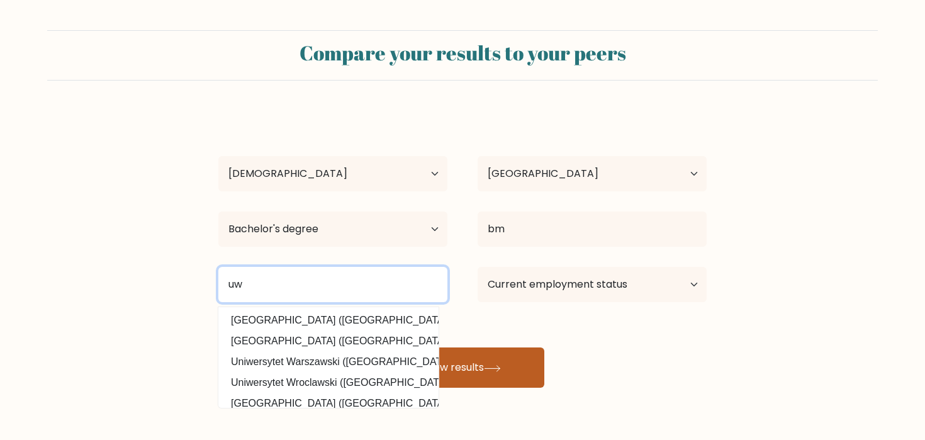
type input "uw"
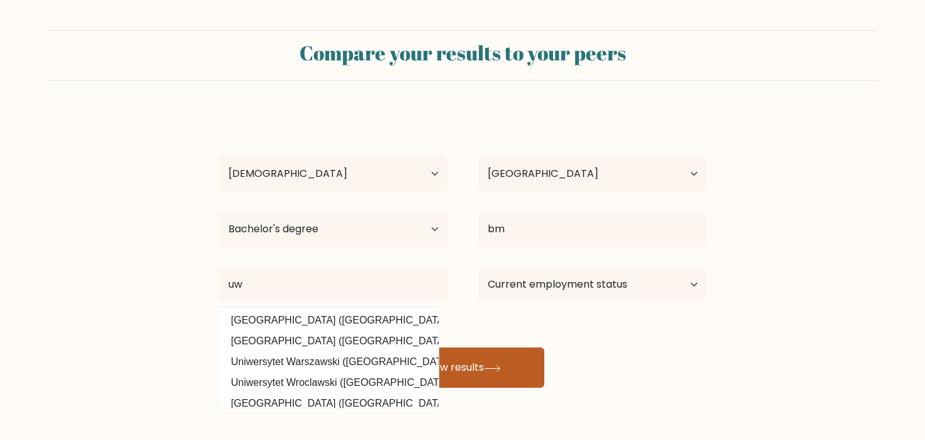
click at [516, 364] on button "View results" at bounding box center [463, 367] width 164 height 40
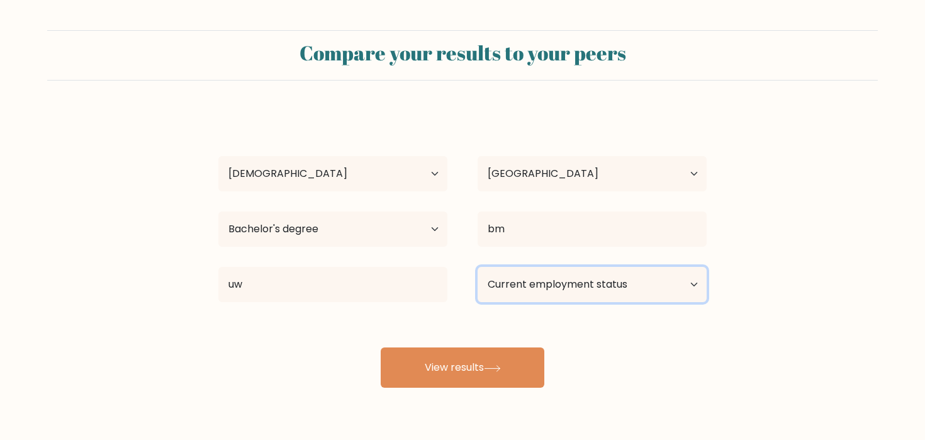
click at [569, 279] on select "Current employment status Employed Student Retired Other / prefer not to answer" at bounding box center [591, 284] width 229 height 35
select select "student"
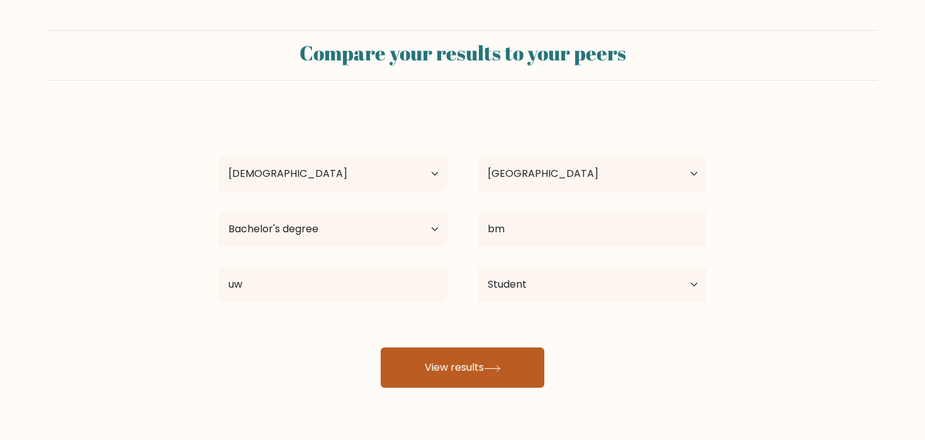
click at [489, 370] on icon at bounding box center [492, 368] width 17 height 7
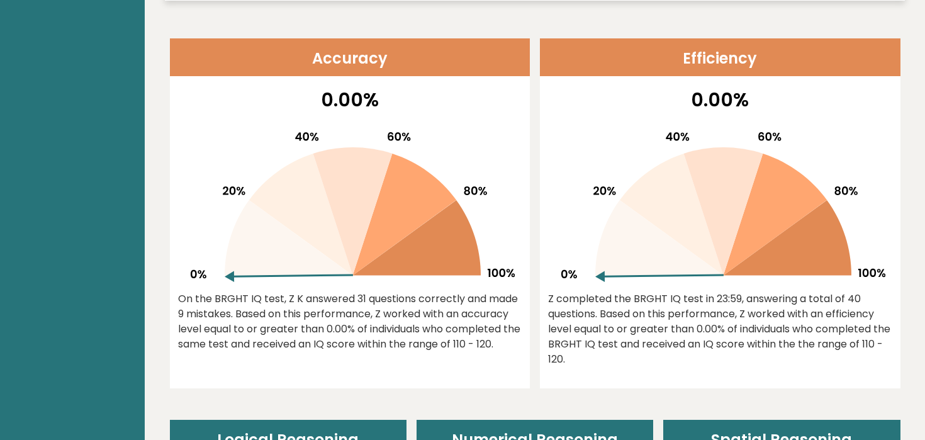
scroll to position [510, 0]
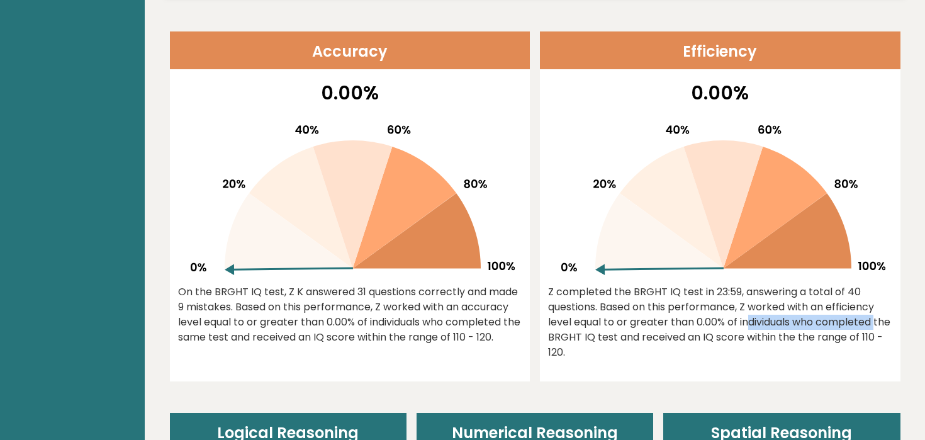
drag, startPoint x: 664, startPoint y: 325, endPoint x: 788, endPoint y: 328, distance: 123.9
click at [788, 328] on div "Z completed the BRGHT IQ test in 23:59, answering a total of 40 questions. Base…" at bounding box center [720, 321] width 344 height 75
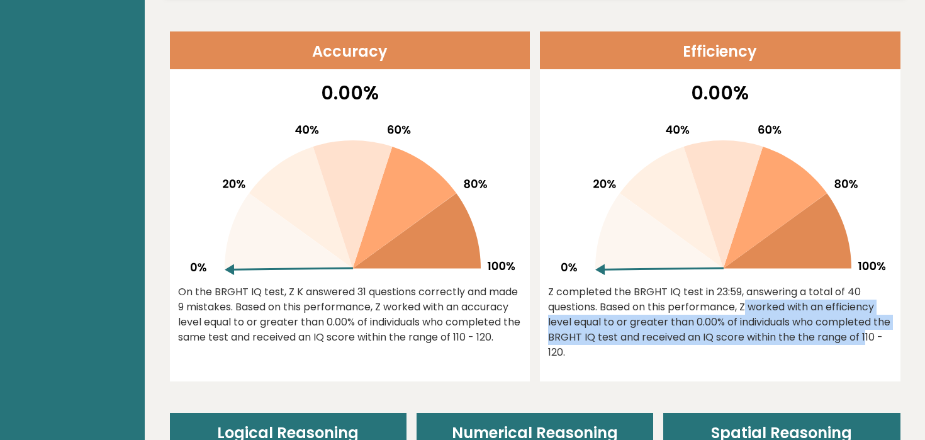
drag, startPoint x: 796, startPoint y: 344, endPoint x: 653, endPoint y: 313, distance: 146.2
click at [653, 313] on div "Z completed the BRGHT IQ test in 23:59, answering a total of 40 questions. Base…" at bounding box center [720, 321] width 344 height 75
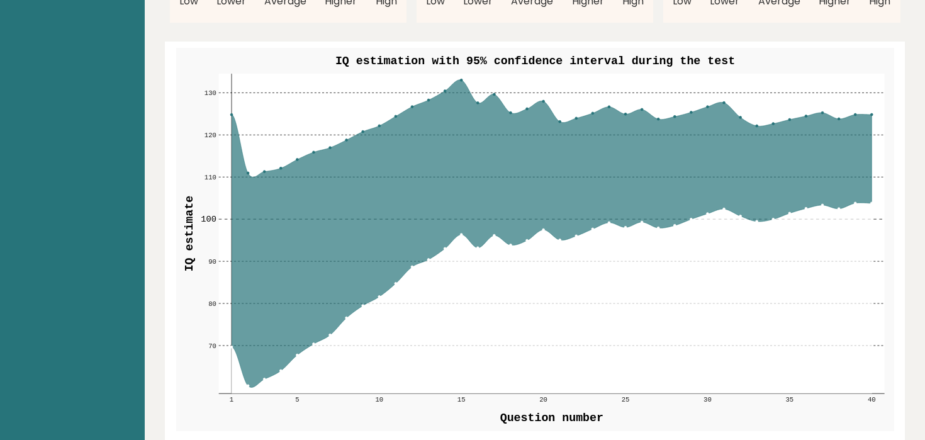
scroll to position [1426, 0]
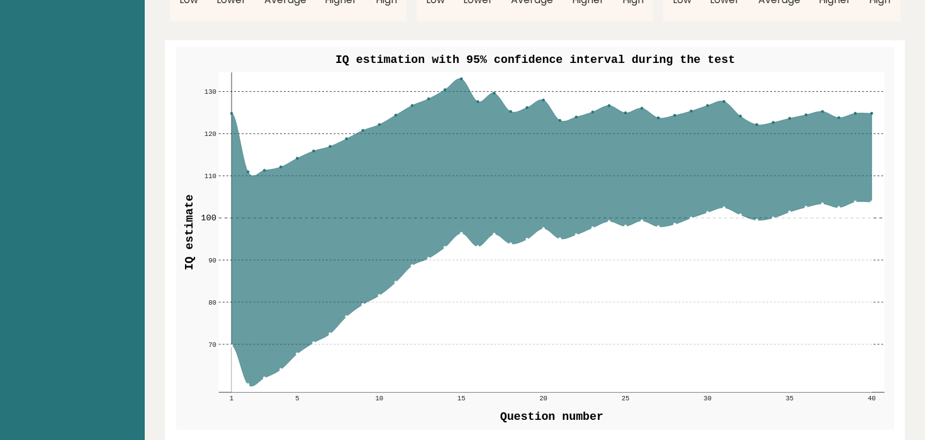
click at [496, 101] on icon at bounding box center [551, 233] width 640 height 308
click at [872, 113] on circle at bounding box center [871, 114] width 3 height 3
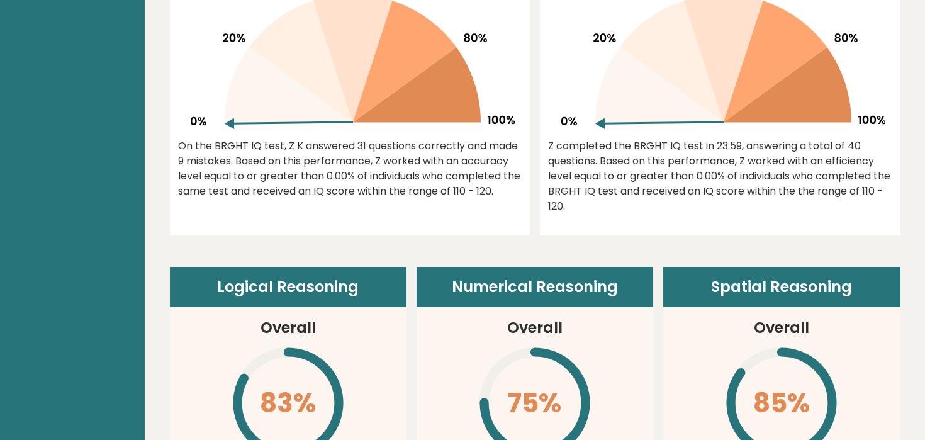
scroll to position [0, 0]
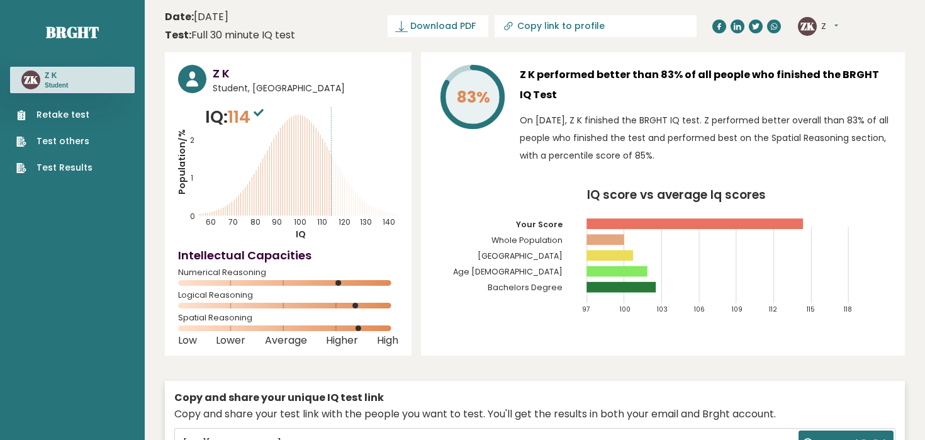
click at [331, 176] on icon "Population/% IQ 0 1 2 60 70 80 90 100 110 120 130 140" at bounding box center [288, 172] width 220 height 136
click at [798, 226] on rect at bounding box center [694, 223] width 216 height 11
